Goal: Use online tool/utility: Utilize a website feature to perform a specific function

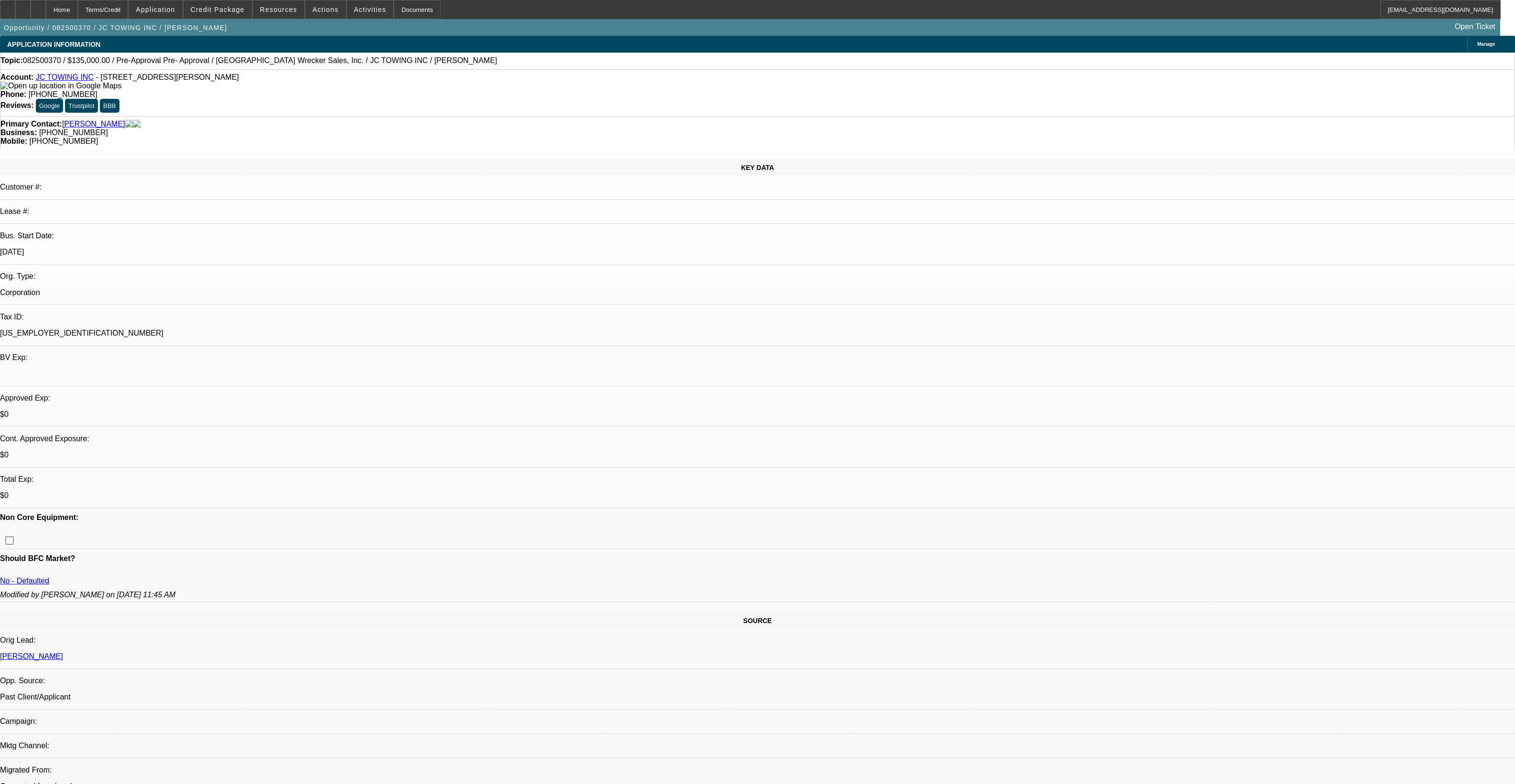
select select "0"
select select "2"
select select "0"
select select "6"
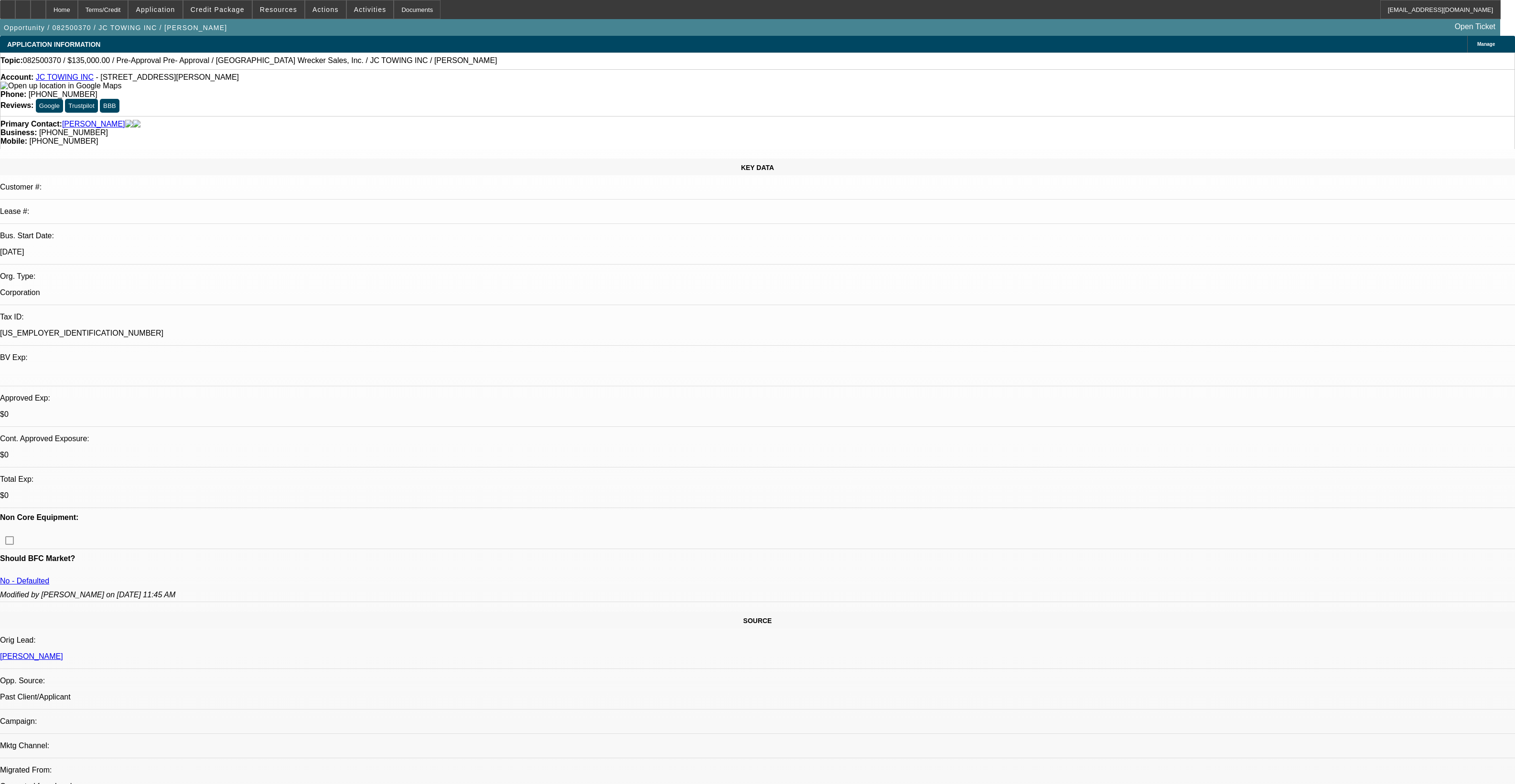
select select "0"
select select "2"
select select "0"
select select "6"
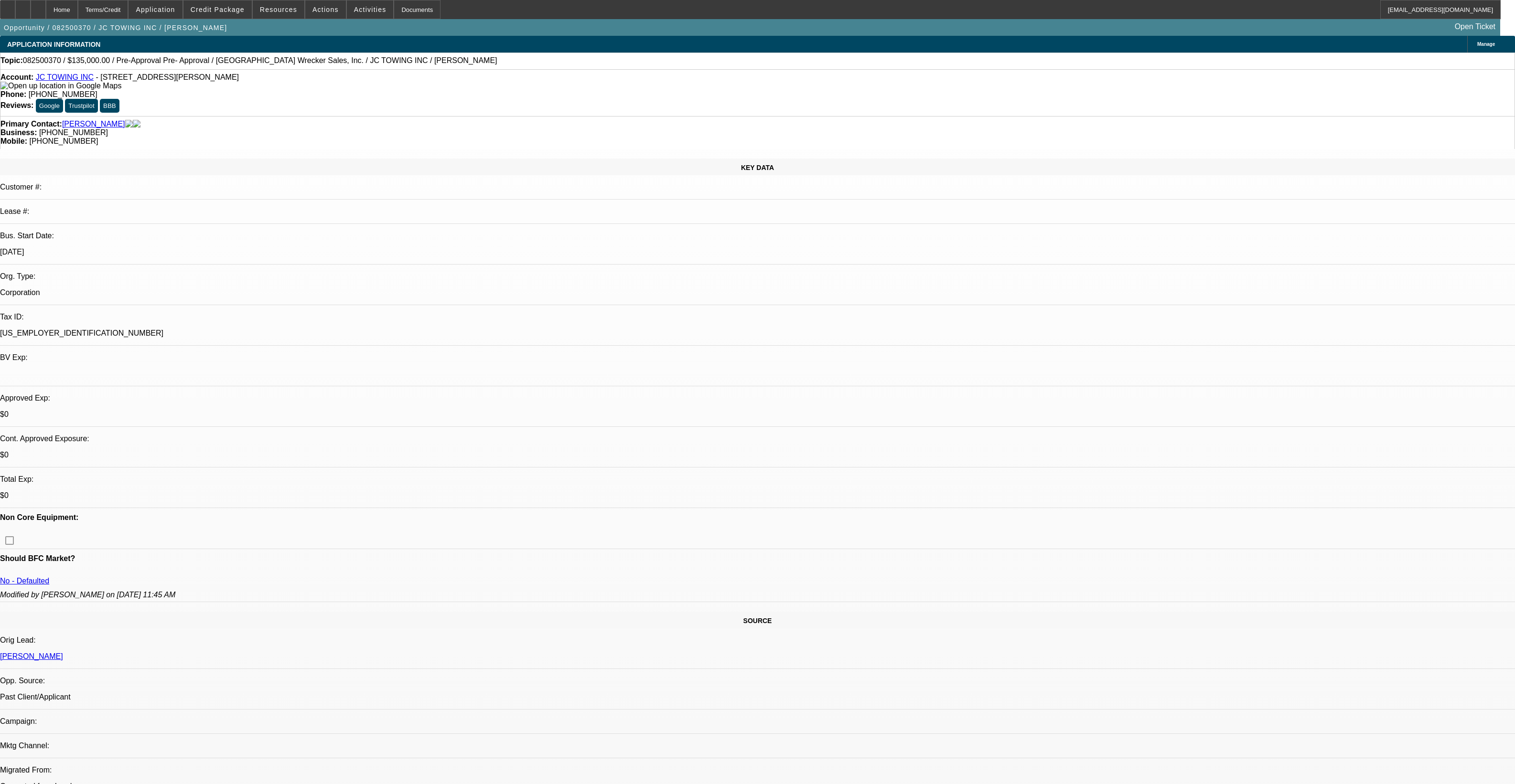
scroll to position [298, 0]
